Goal: Use online tool/utility: Use online tool/utility

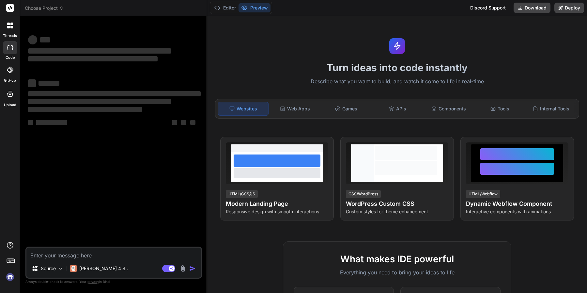
type textarea "x"
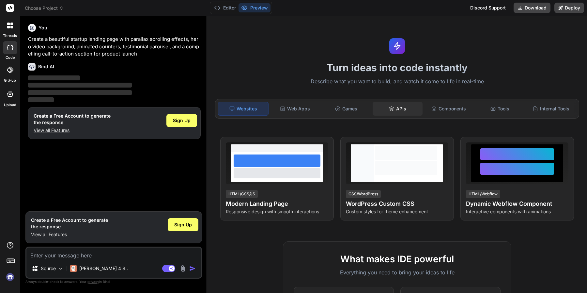
click at [399, 108] on div "APIs" at bounding box center [398, 109] width 50 height 14
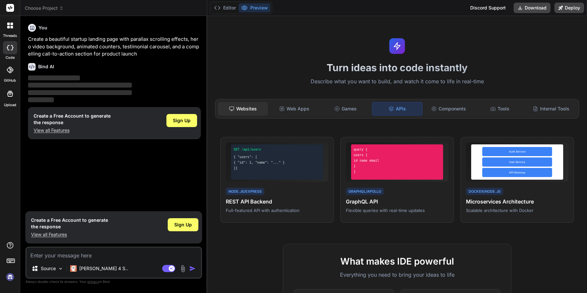
click at [247, 111] on div "Websites" at bounding box center [243, 109] width 50 height 14
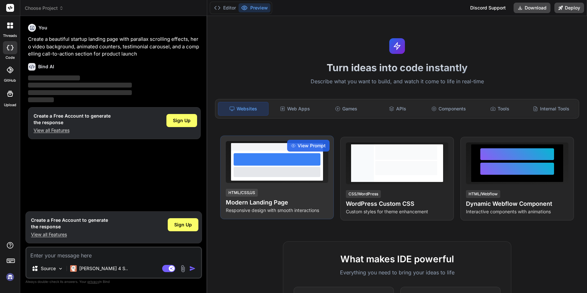
click at [272, 168] on div at bounding box center [277, 172] width 87 height 10
click at [301, 146] on span "View Prompt" at bounding box center [312, 145] width 28 height 7
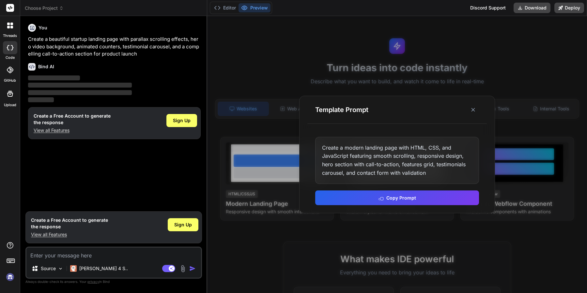
click at [67, 63] on div "Bind AI" at bounding box center [114, 67] width 173 height 8
drag, startPoint x: 476, startPoint y: 111, endPoint x: 523, endPoint y: 55, distance: 72.7
click at [476, 110] on icon at bounding box center [473, 109] width 7 height 7
